Goal: Information Seeking & Learning: Learn about a topic

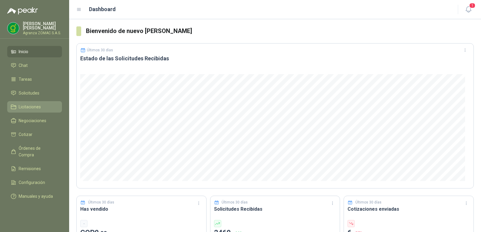
click at [43, 104] on li "Licitaciones" at bounding box center [34, 107] width 47 height 7
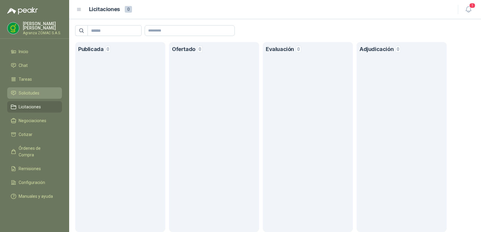
click at [41, 91] on li "Solicitudes" at bounding box center [34, 93] width 47 height 7
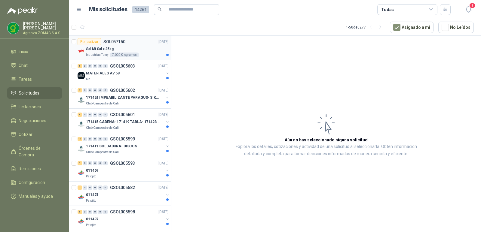
click at [143, 46] on div "Sal Mi Sal x 25kg" at bounding box center [127, 48] width 83 height 7
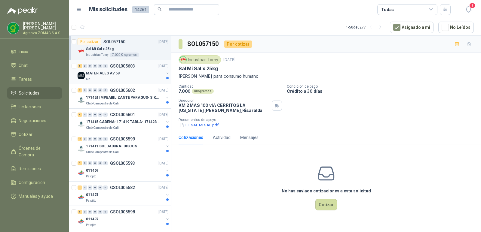
click at [142, 68] on div "6 0 0 0 0 0 GSOL005603 [DATE]" at bounding box center [124, 65] width 92 height 7
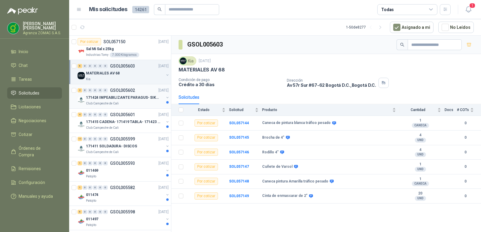
click at [141, 97] on p "171424 IMPEABILIZANTE PARAGUS- SIKALASTIC" at bounding box center [123, 98] width 75 height 6
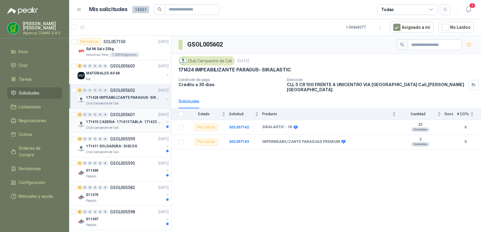
click at [140, 118] on div "171415 CADENA- 171419 TABLA- 171423 VARILLA" at bounding box center [125, 121] width 78 height 7
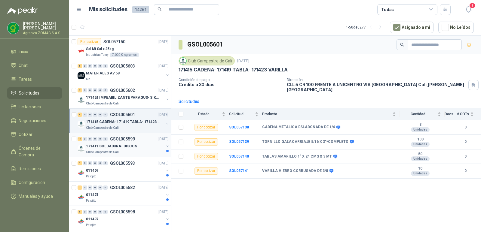
click at [135, 149] on div "171411 SOLDADURA- DISCOS" at bounding box center [125, 146] width 78 height 7
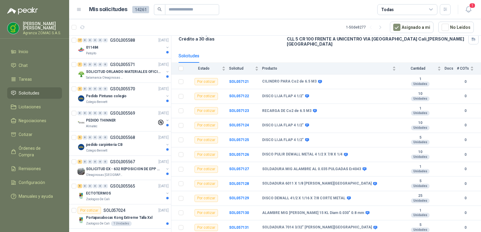
scroll to position [224, 0]
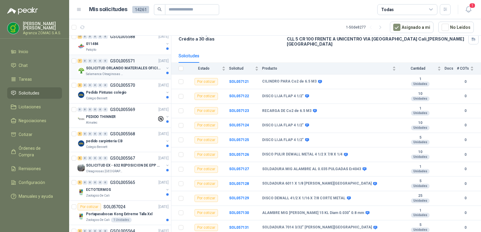
click at [143, 72] on div "Salamanca Oleaginosas SAS" at bounding box center [125, 74] width 78 height 5
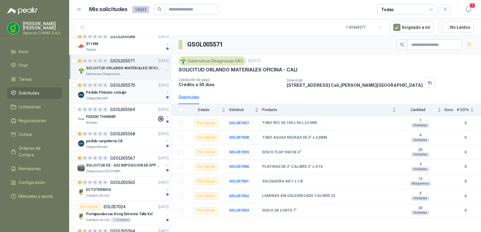
click at [133, 92] on div "Pedido Pinturas colegio" at bounding box center [125, 92] width 78 height 7
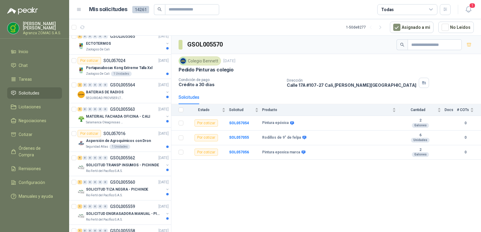
scroll to position [372, 0]
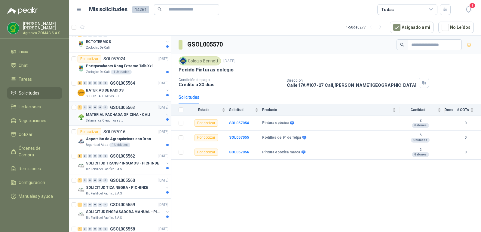
click at [125, 115] on p "MATERIAL FACHADA OFICINA - CALI" at bounding box center [118, 115] width 64 height 6
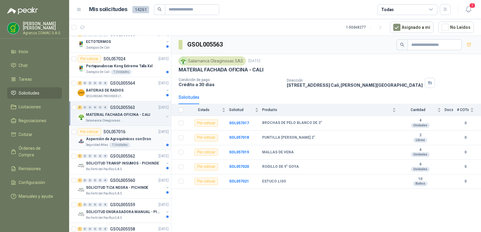
click at [144, 139] on p "Aspersión de Agroquímicos con Dron" at bounding box center [118, 139] width 65 height 6
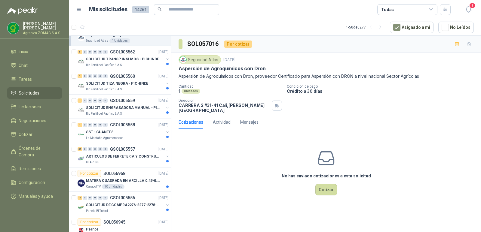
scroll to position [479, 0]
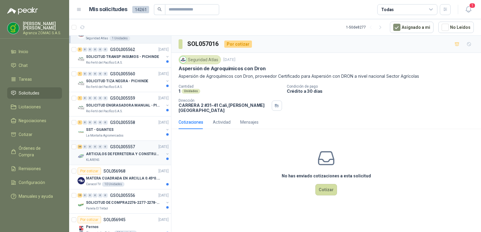
click at [149, 155] on p "ARTICULOS DE FERRETERIA Y CONSTRUCCION EN GENERAL" at bounding box center [123, 154] width 75 height 6
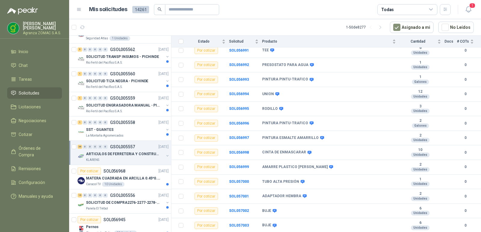
scroll to position [370, 0]
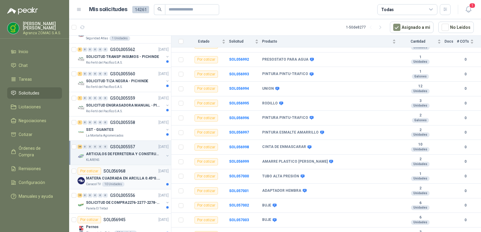
click at [123, 174] on div "Por cotizar SOL056968" at bounding box center [102, 171] width 48 height 7
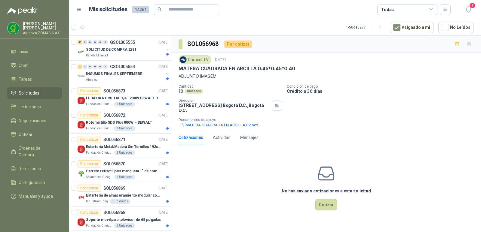
scroll to position [737, 0]
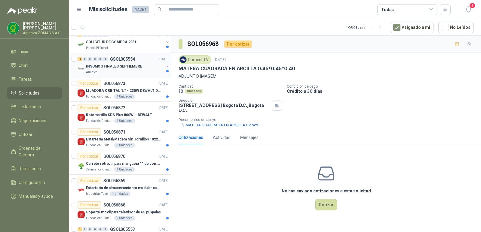
click at [134, 68] on p "INSUMOS FINALES SEPTIEMBRE" at bounding box center [114, 67] width 56 height 6
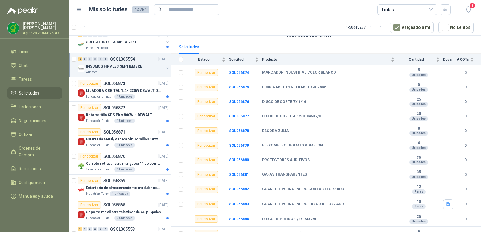
scroll to position [61, 0]
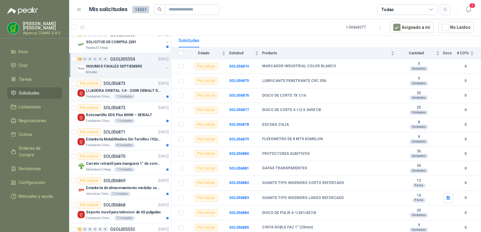
click at [148, 95] on div "Fundación Clínica Shaio 1 Unidades" at bounding box center [127, 96] width 83 height 5
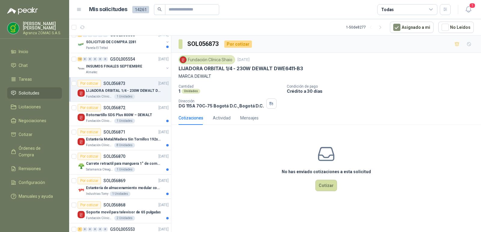
drag, startPoint x: 307, startPoint y: 68, endPoint x: 176, endPoint y: 69, distance: 131.0
click at [176, 69] on div "Fundación Clínica Shaio [DATE] LIJADORA ORBITAL 1/4 - 230W DEWALT DWE6411-B3 MA…" at bounding box center [325, 82] width 309 height 58
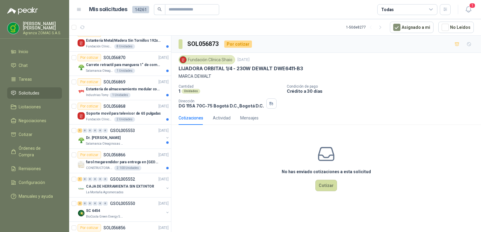
scroll to position [864, 0]
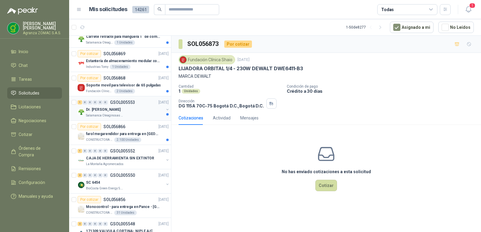
click at [142, 111] on div "Dr. [PERSON_NAME]" at bounding box center [125, 109] width 78 height 7
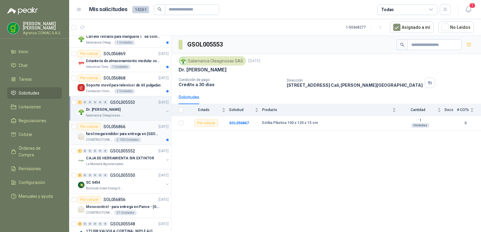
click at [136, 135] on p "farol megarendidor para entrega en [GEOGRAPHIC_DATA]" at bounding box center [123, 134] width 75 height 6
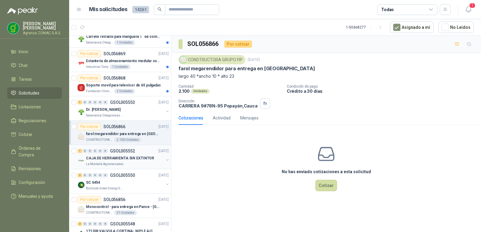
click at [150, 156] on div "CAJA DE HERRAMIENTA SIN EXTINTOR" at bounding box center [125, 158] width 78 height 7
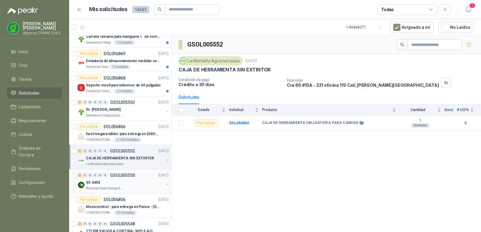
click at [144, 180] on div "SC 6454" at bounding box center [125, 182] width 78 height 7
